Goal: Information Seeking & Learning: Learn about a topic

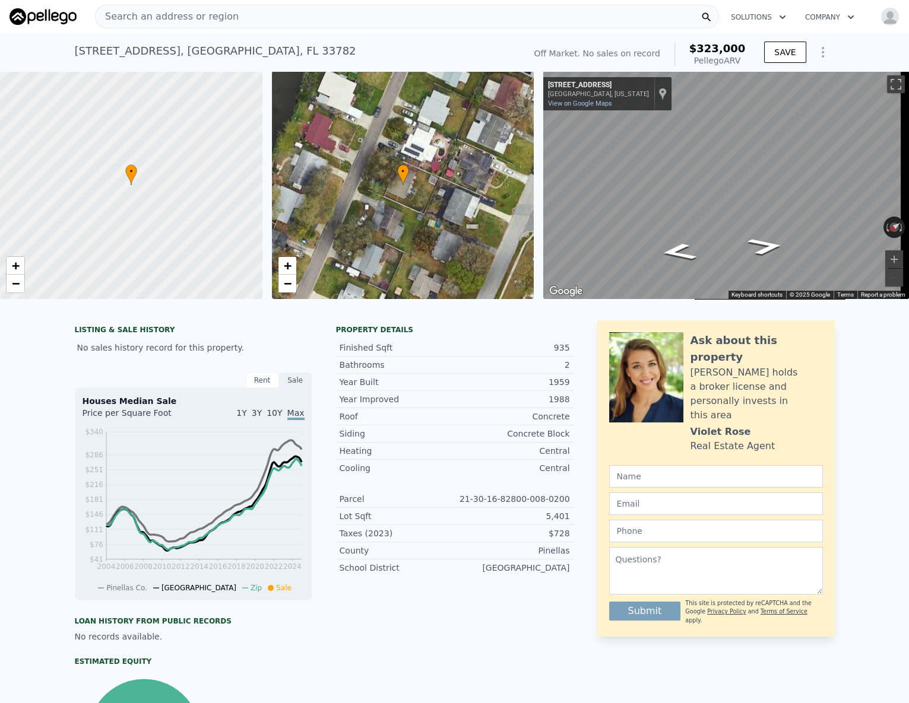
click at [216, 15] on span "Search an address or region" at bounding box center [167, 16] width 143 height 14
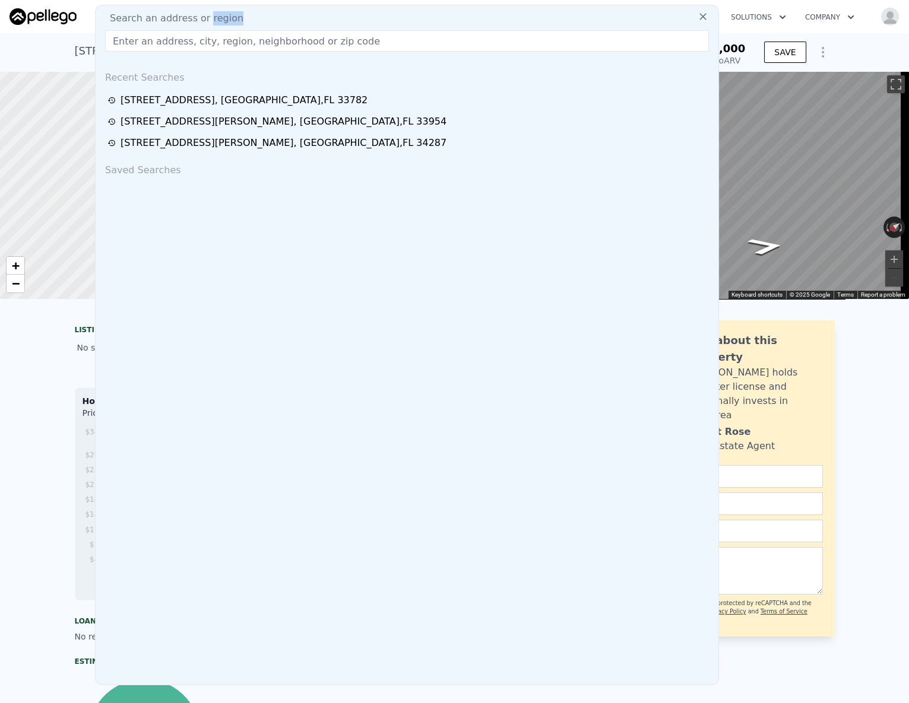
click at [215, 15] on span "Search an address or region" at bounding box center [171, 18] width 143 height 14
click at [176, 49] on input "text" at bounding box center [407, 40] width 604 height 21
type input "$ 324,000"
type input "$ 29,999"
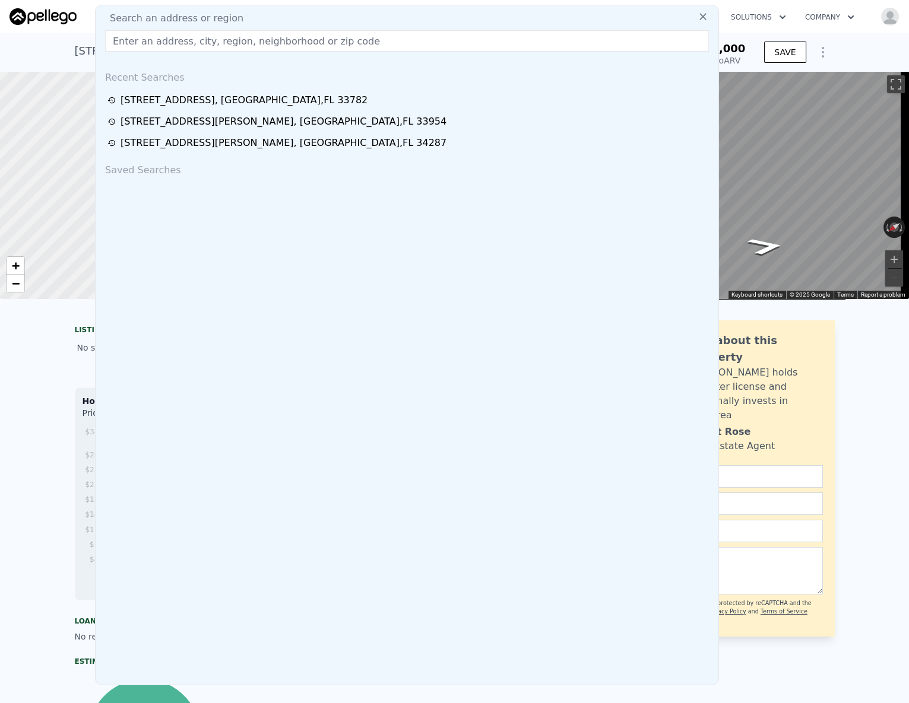
click at [176, 43] on input "text" at bounding box center [407, 40] width 604 height 21
paste input "[STREET_ADDRESS][PERSON_NAME]"
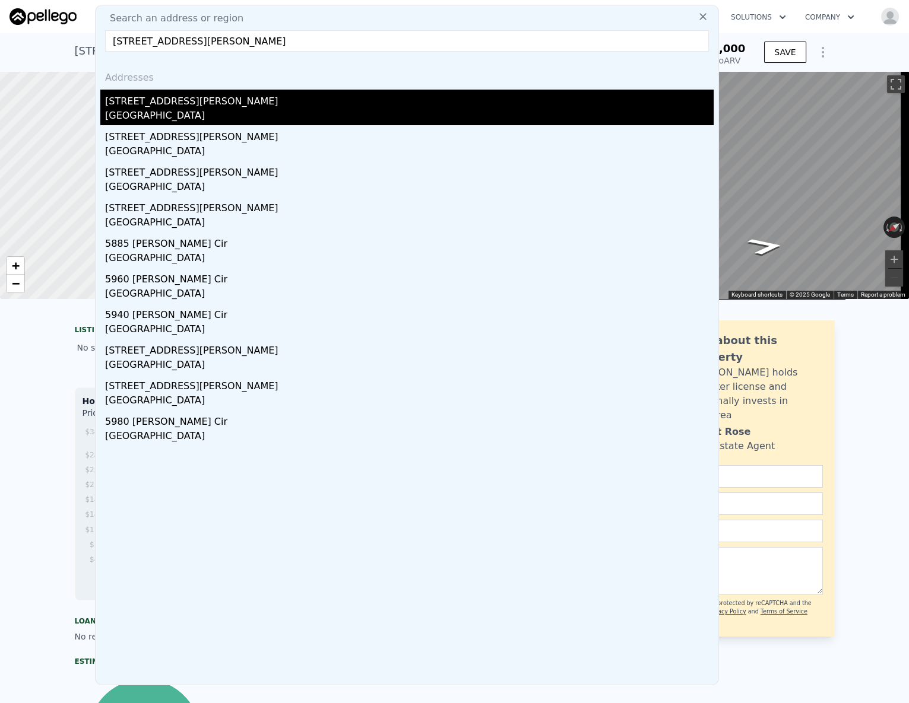
type input "[STREET_ADDRESS][PERSON_NAME]"
click at [158, 104] on div "[STREET_ADDRESS][PERSON_NAME]" at bounding box center [409, 99] width 608 height 19
type input "2"
type input "3"
type input "882"
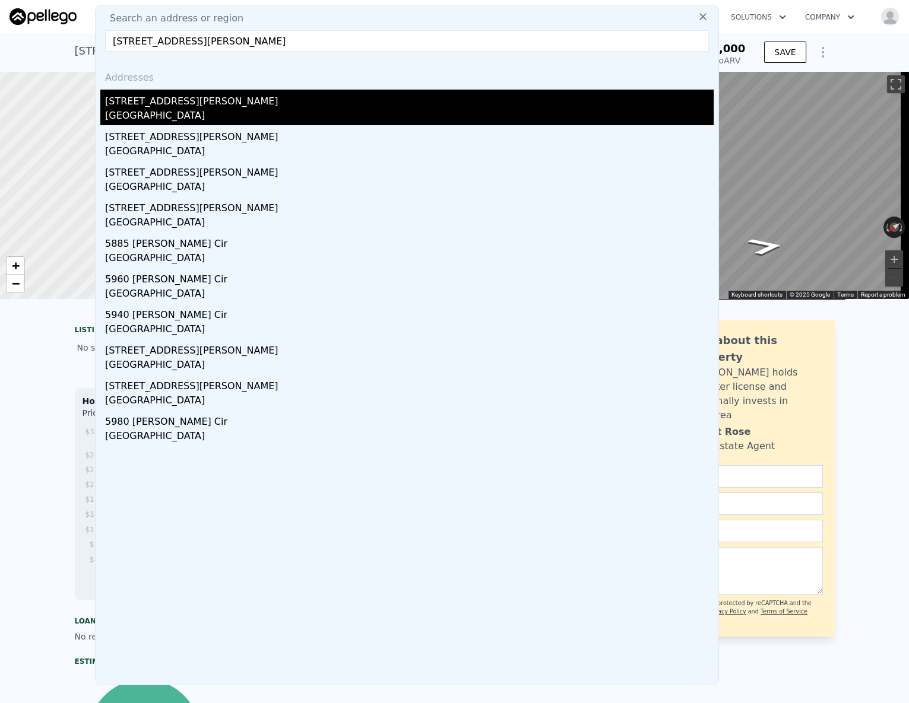
type input "1052"
type input "8000"
type input "14860"
type input "$ 202,000"
type input "$ 171,413"
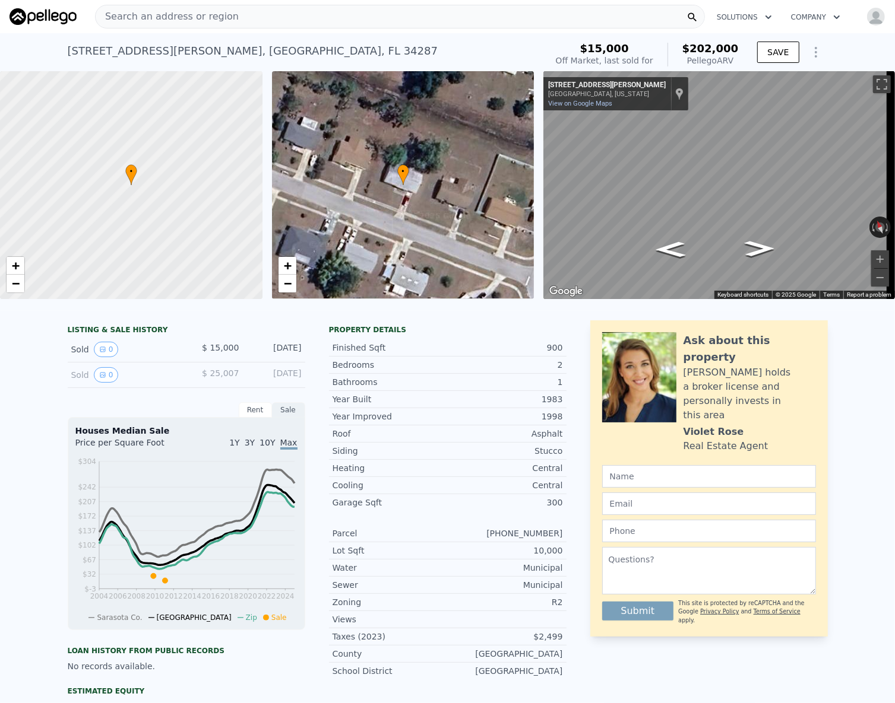
click at [44, 15] on img at bounding box center [42, 16] width 67 height 17
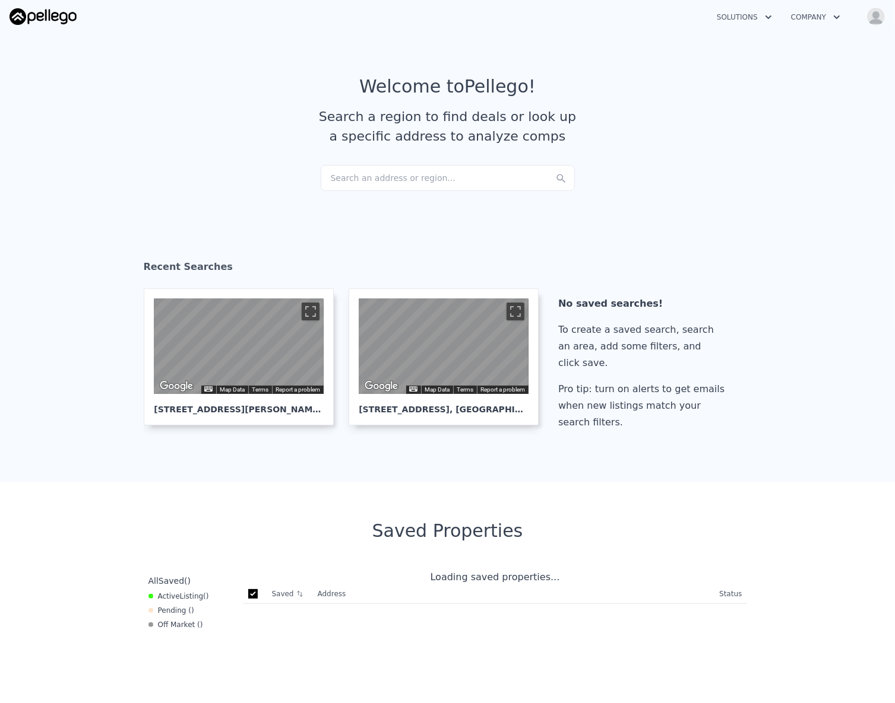
checkbox input "true"
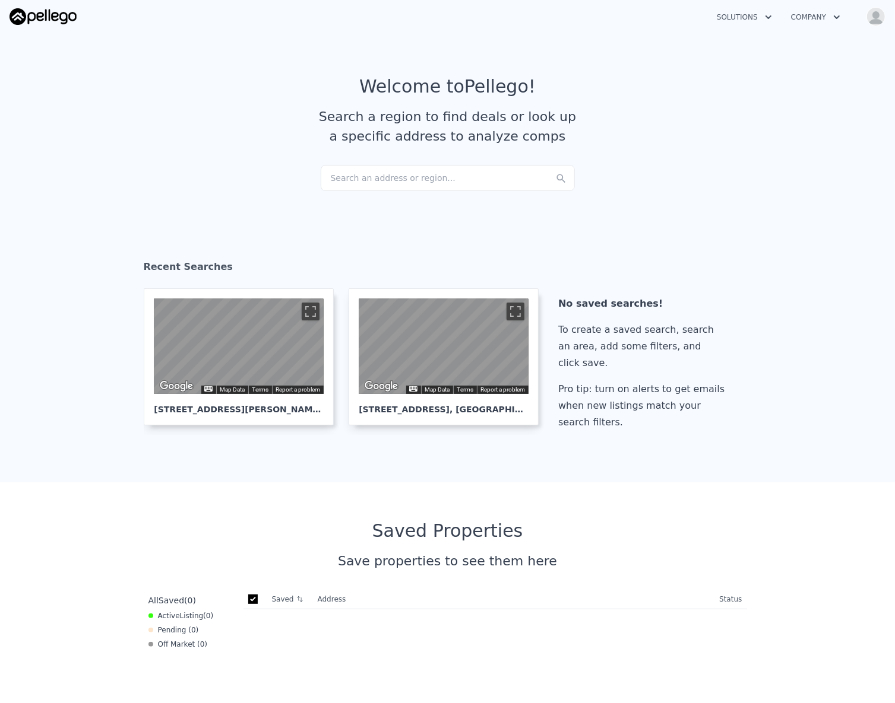
click at [884, 24] on button "Open user menu" at bounding box center [873, 16] width 24 height 19
click at [575, 92] on article "Welcome to Pellego ! Search a region to find deals or look up a specific addres…" at bounding box center [448, 120] width 760 height 89
click at [378, 202] on section "Welcome to Pellego ! Search a region to find deals or look up a specific addres…" at bounding box center [447, 120] width 895 height 184
click at [375, 178] on div "Search an address or region..." at bounding box center [448, 178] width 254 height 26
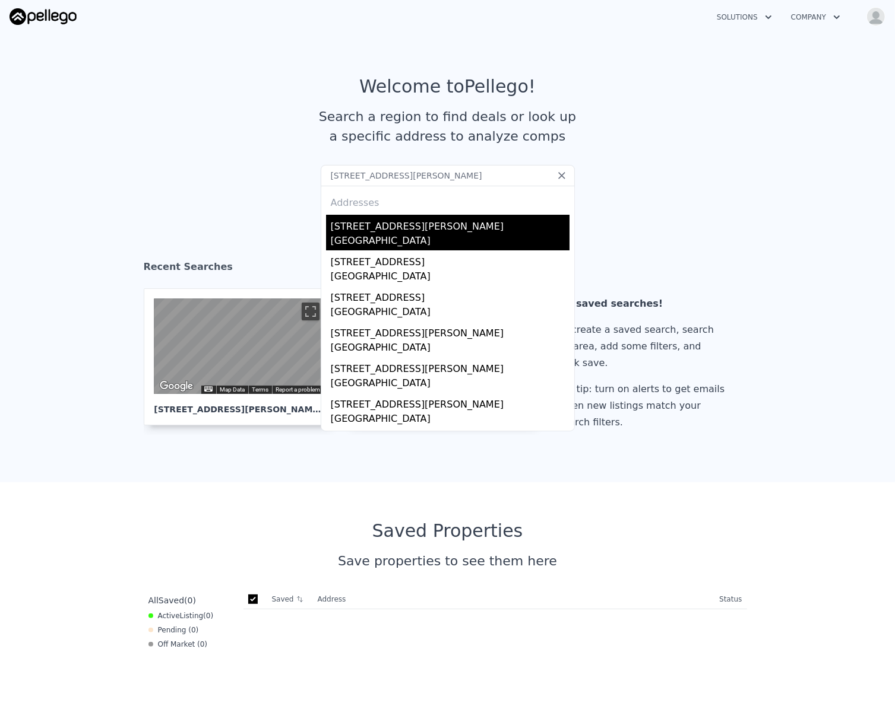
type input "[STREET_ADDRESS][PERSON_NAME]"
click at [462, 232] on div "[STREET_ADDRESS][PERSON_NAME]" at bounding box center [450, 224] width 239 height 19
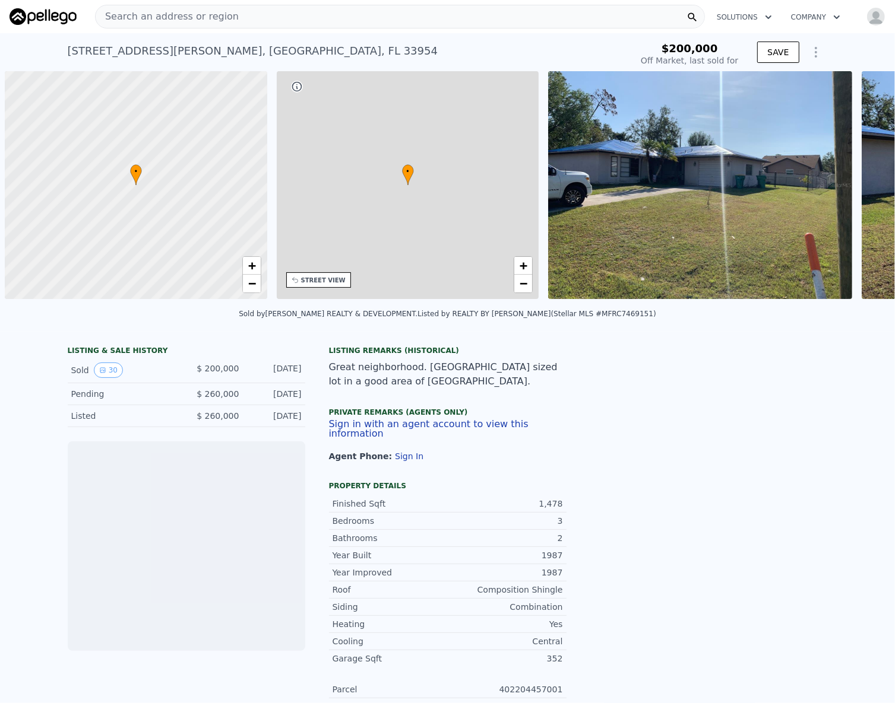
scroll to position [0, 5]
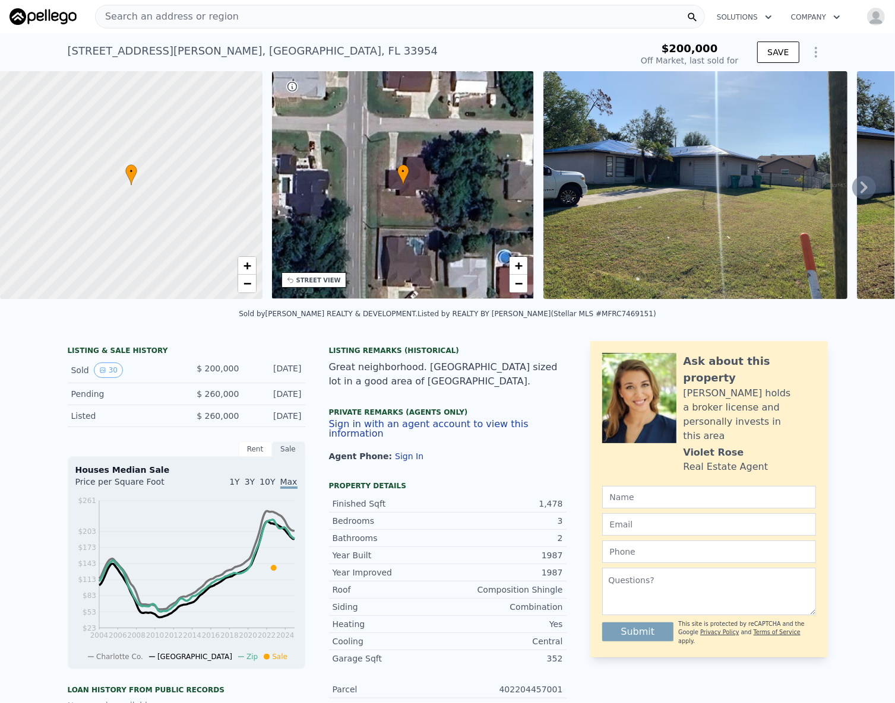
type input "$ 310,000"
type input "$ 77,918"
